Goal: Transaction & Acquisition: Purchase product/service

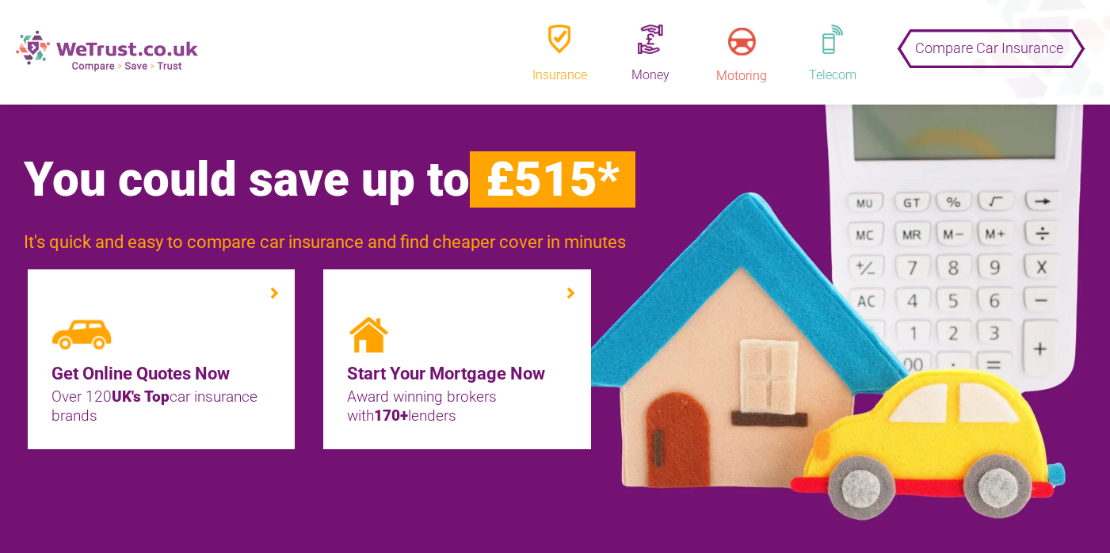
click at [99, 54] on img at bounding box center [107, 51] width 182 height 42
click at [116, 42] on img at bounding box center [107, 51] width 182 height 42
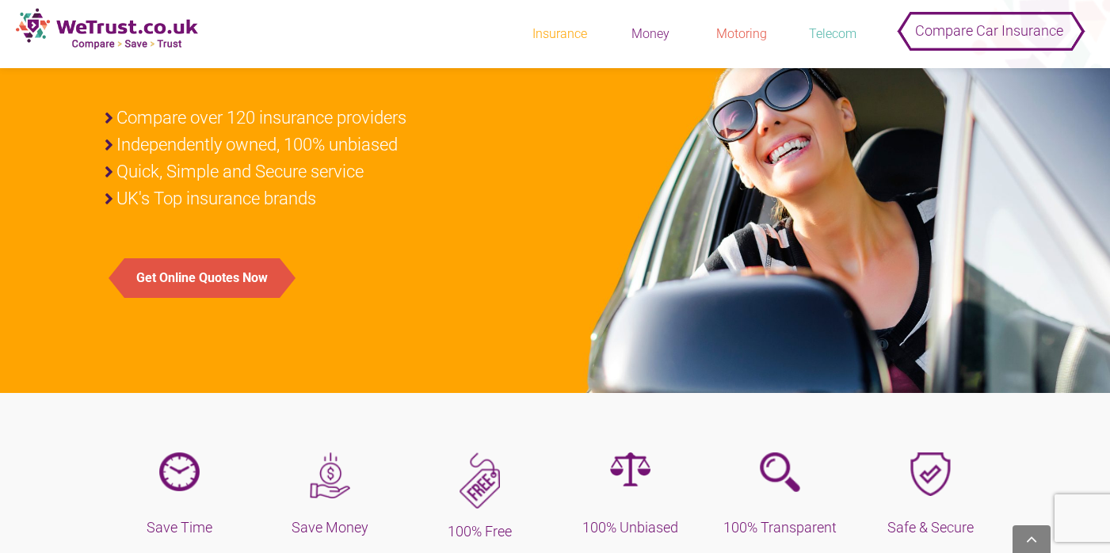
scroll to position [231, 0]
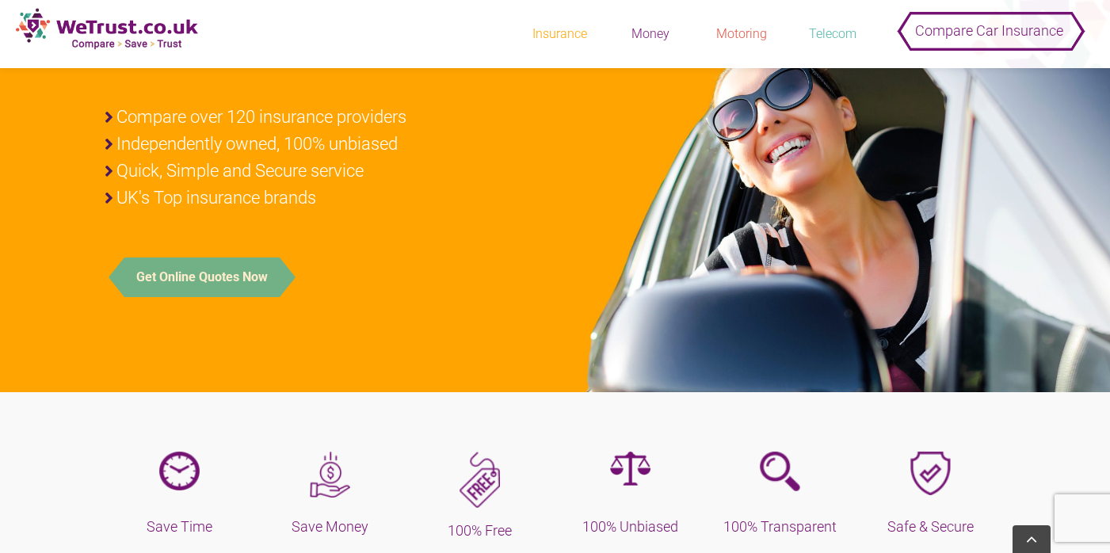
click at [193, 285] on button "Get Online Quotes Now" at bounding box center [201, 278] width 155 height 40
